Goal: Task Accomplishment & Management: Manage account settings

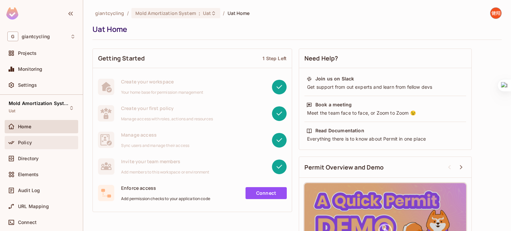
click at [34, 144] on div "Policy" at bounding box center [47, 142] width 58 height 5
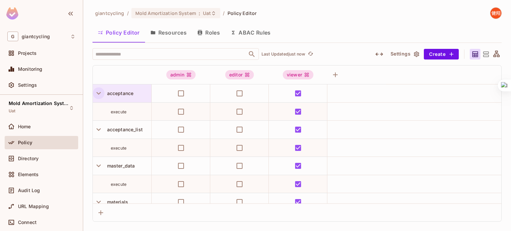
click at [96, 95] on icon "button" at bounding box center [98, 93] width 9 height 9
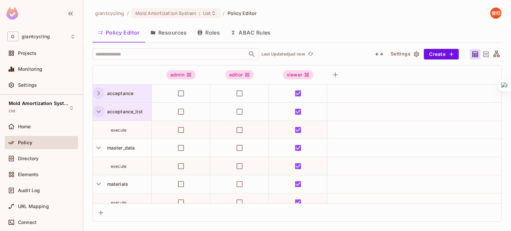
click at [96, 111] on icon "button" at bounding box center [98, 111] width 9 height 9
click at [97, 133] on icon "button" at bounding box center [98, 129] width 9 height 9
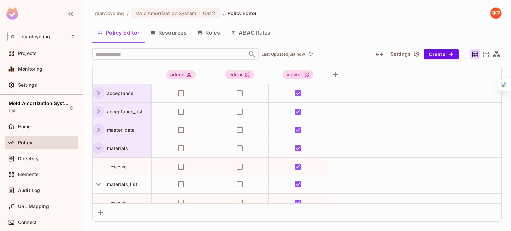
click at [98, 142] on button "button" at bounding box center [99, 148] width 12 height 12
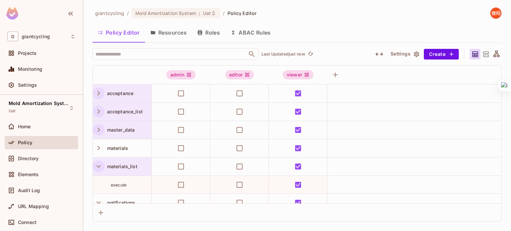
click at [98, 163] on icon "button" at bounding box center [98, 166] width 9 height 9
click at [98, 181] on icon "button" at bounding box center [98, 184] width 9 height 9
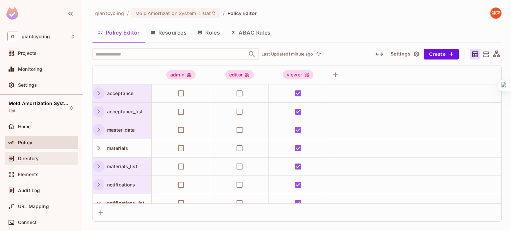
click at [27, 162] on div "Directory" at bounding box center [41, 159] width 68 height 8
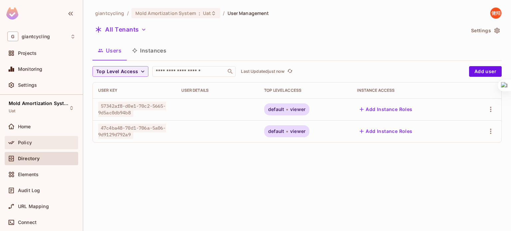
click at [36, 139] on div "Policy" at bounding box center [41, 143] width 68 height 8
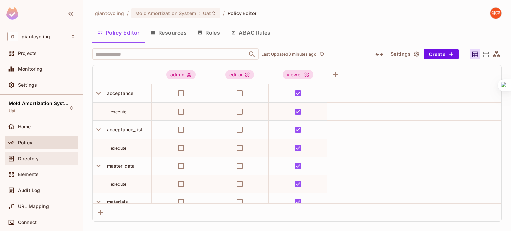
click at [32, 154] on div "Directory" at bounding box center [42, 158] width 74 height 13
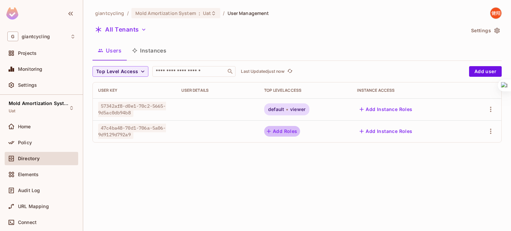
click at [288, 134] on button "Add Roles" at bounding box center [282, 131] width 36 height 11
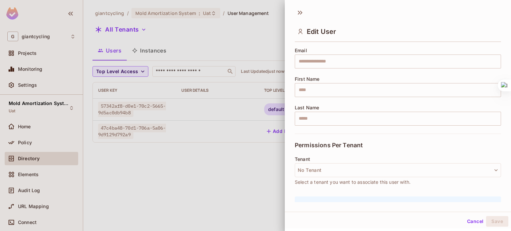
scroll to position [68, 0]
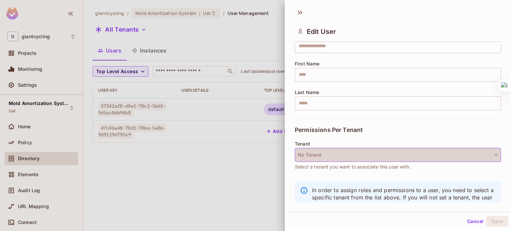
click at [462, 158] on button "No Tenant" at bounding box center [398, 155] width 206 height 14
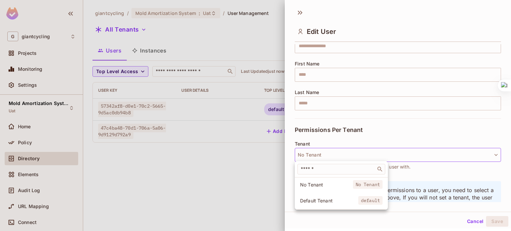
click at [330, 201] on span "Default Tenant" at bounding box center [329, 201] width 58 height 6
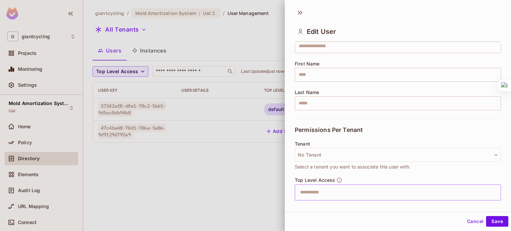
click at [332, 191] on input "text" at bounding box center [392, 192] width 192 height 13
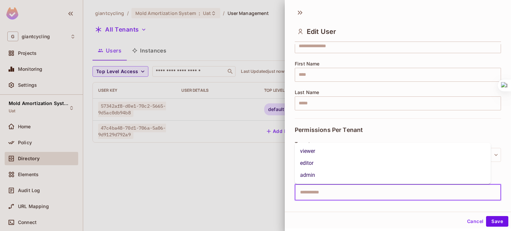
click at [310, 155] on li "viewer" at bounding box center [393, 151] width 196 height 12
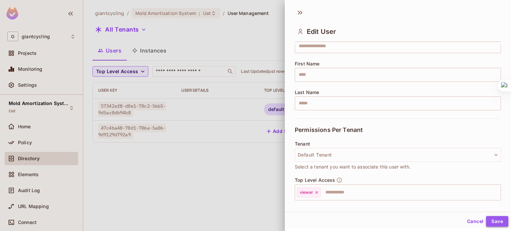
click at [493, 222] on button "Save" at bounding box center [497, 221] width 22 height 11
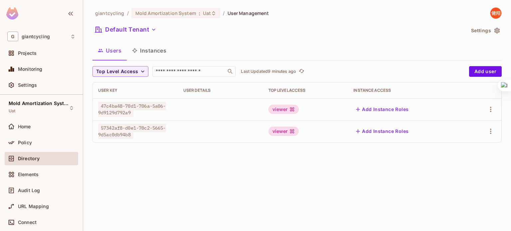
click at [477, 30] on button "Settings" at bounding box center [484, 30] width 33 height 11
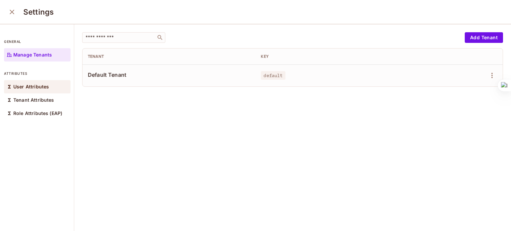
click at [43, 87] on p "User Attributes" at bounding box center [31, 86] width 36 height 5
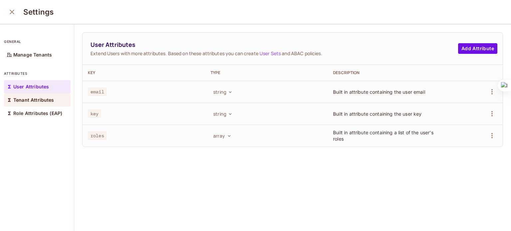
click at [39, 99] on p "Tenant Attributes" at bounding box center [33, 99] width 41 height 5
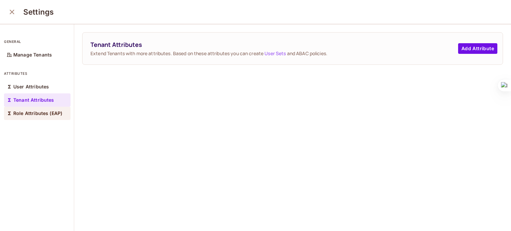
click at [65, 118] on div "Role Attributes (EAP)" at bounding box center [37, 113] width 67 height 13
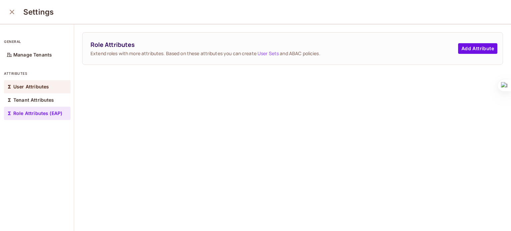
click at [35, 89] on p "User Attributes" at bounding box center [31, 86] width 36 height 5
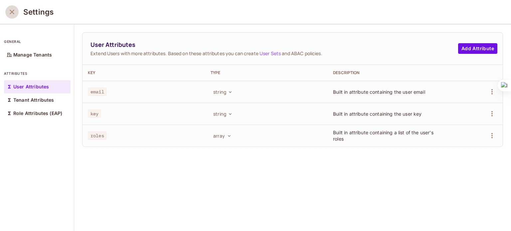
click at [13, 13] on icon "close" at bounding box center [12, 12] width 8 height 8
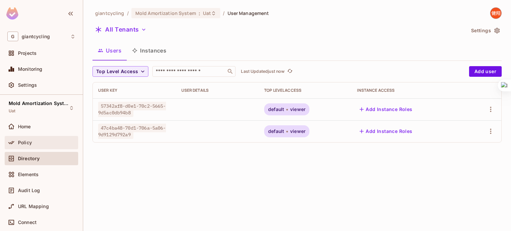
click at [52, 144] on div "Policy" at bounding box center [47, 142] width 58 height 5
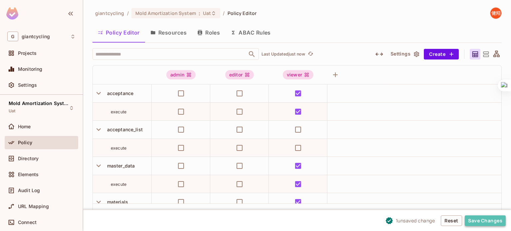
click at [479, 217] on button "Save Changes" at bounding box center [485, 221] width 41 height 11
click at [480, 218] on button "Save Changes" at bounding box center [485, 221] width 41 height 11
